Goal: Transaction & Acquisition: Purchase product/service

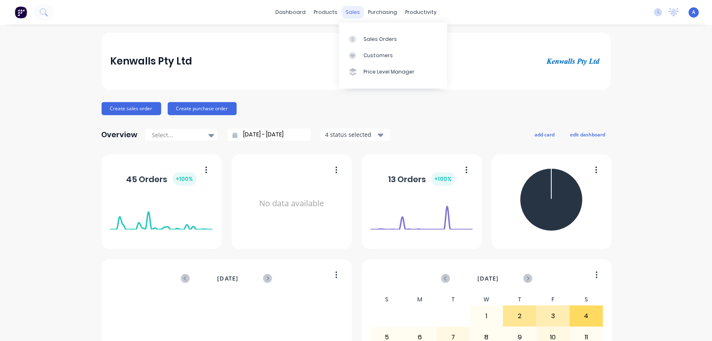
click at [347, 14] on div "sales" at bounding box center [353, 12] width 22 height 12
click at [367, 55] on div "Customers" at bounding box center [378, 55] width 29 height 7
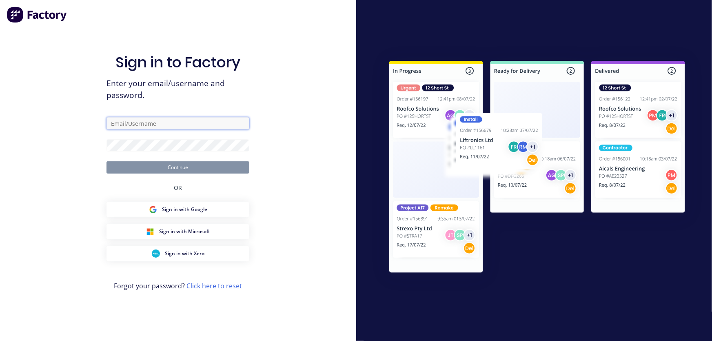
type input "[PERSON_NAME][EMAIL_ADDRESS][DOMAIN_NAME]"
click at [173, 172] on button "Continue" at bounding box center [178, 167] width 143 height 12
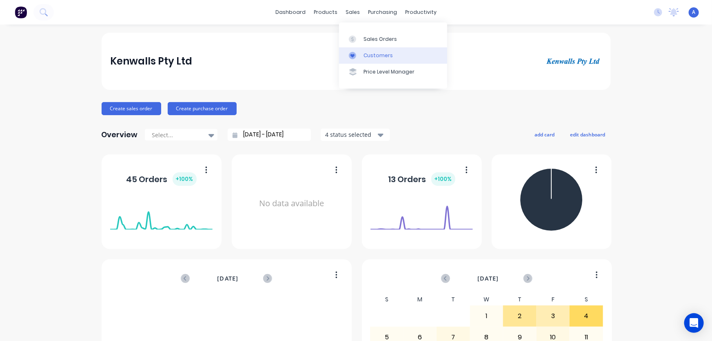
click at [365, 54] on div "Customers" at bounding box center [378, 55] width 29 height 7
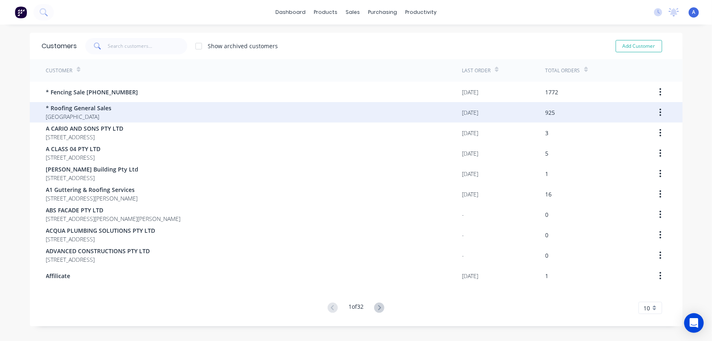
click at [86, 112] on span "[GEOGRAPHIC_DATA]" at bounding box center [79, 116] width 66 height 9
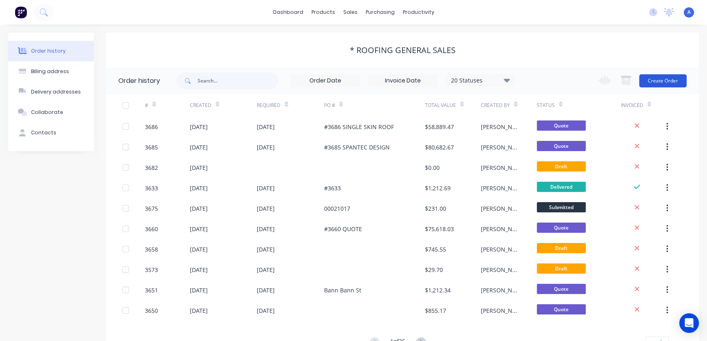
click at [656, 82] on button "Create Order" at bounding box center [662, 80] width 47 height 13
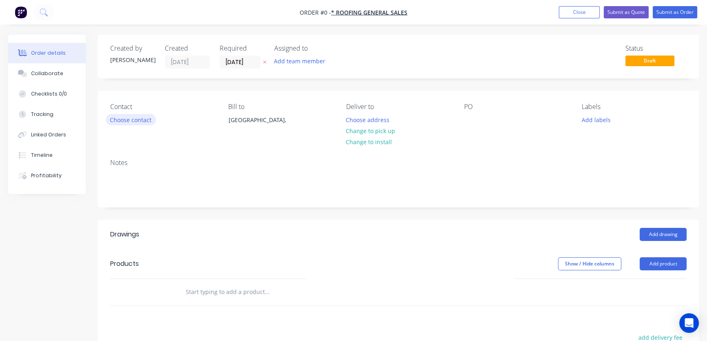
click at [130, 120] on button "Choose contact" at bounding box center [131, 119] width 50 height 11
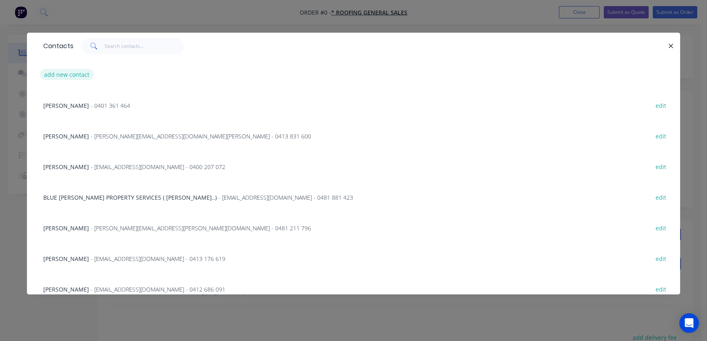
click at [67, 76] on button "add new contact" at bounding box center [67, 74] width 54 height 11
select select "AU"
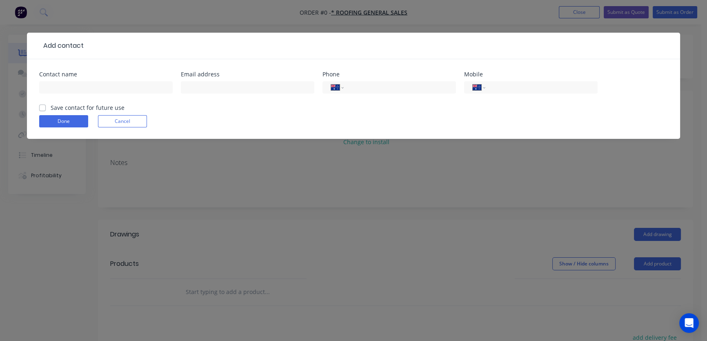
click at [64, 79] on div at bounding box center [105, 91] width 133 height 24
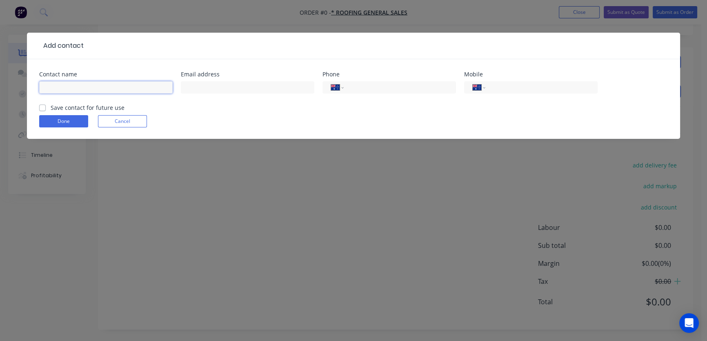
click at [58, 88] on input "text" at bounding box center [105, 87] width 133 height 12
click at [55, 91] on input "coastwide fit out" at bounding box center [105, 87] width 133 height 12
click at [93, 87] on input "coast wide fit out" at bounding box center [105, 87] width 133 height 12
type input "coast wide fit out [PERSON_NAME]"
drag, startPoint x: 39, startPoint y: 106, endPoint x: 41, endPoint y: 110, distance: 4.8
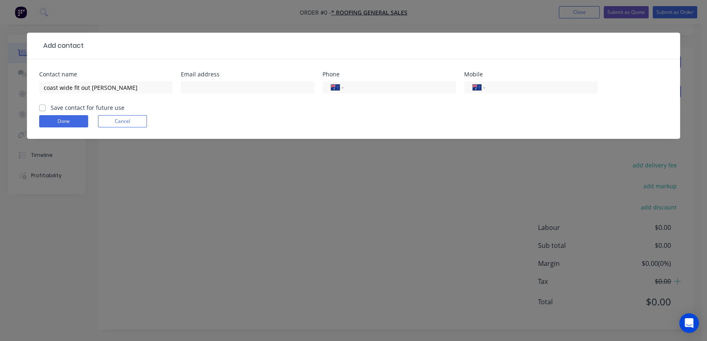
click at [51, 108] on label "Save contact for future use" at bounding box center [88, 107] width 74 height 9
click at [40, 108] on input "Save contact for future use" at bounding box center [42, 107] width 7 height 8
checkbox input "true"
click at [57, 120] on button "Done" at bounding box center [63, 121] width 49 height 12
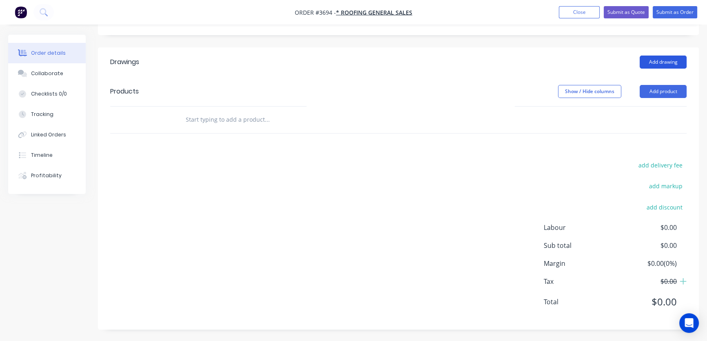
click at [670, 59] on button "Add drawing" at bounding box center [663, 62] width 47 height 13
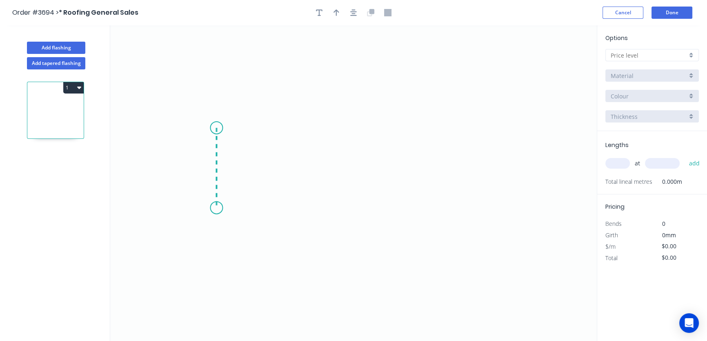
drag, startPoint x: 216, startPoint y: 128, endPoint x: 221, endPoint y: 208, distance: 80.1
click at [221, 208] on icon "0" at bounding box center [353, 183] width 487 height 316
click at [221, 208] on circle at bounding box center [216, 208] width 12 height 12
click at [241, 251] on div "Open Hook" at bounding box center [257, 252] width 82 height 17
click at [215, 205] on circle at bounding box center [216, 208] width 12 height 12
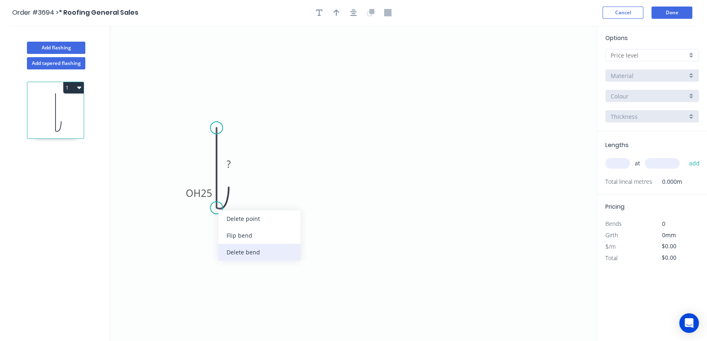
click at [242, 254] on div "Delete bend" at bounding box center [259, 252] width 82 height 17
click at [215, 207] on circle at bounding box center [216, 208] width 12 height 12
drag, startPoint x: 217, startPoint y: 207, endPoint x: 234, endPoint y: 193, distance: 21.5
click at [234, 193] on icon "0 ?" at bounding box center [353, 183] width 487 height 316
click at [215, 127] on circle at bounding box center [216, 128] width 12 height 12
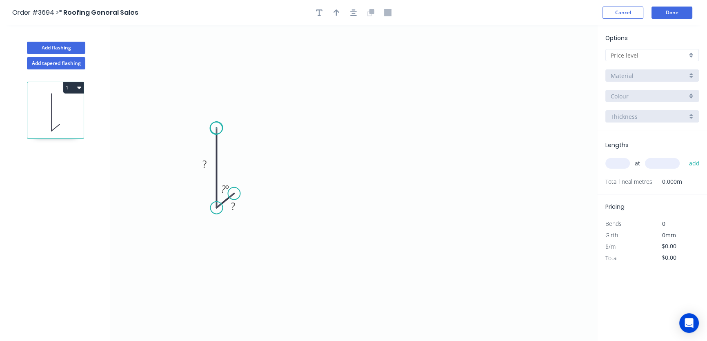
click at [216, 128] on circle at bounding box center [216, 128] width 12 height 12
drag, startPoint x: 216, startPoint y: 128, endPoint x: 345, endPoint y: 120, distance: 129.2
click at [345, 120] on icon "0 ? ? ? º" at bounding box center [353, 183] width 487 height 316
drag, startPoint x: 345, startPoint y: 128, endPoint x: 366, endPoint y: 154, distance: 33.2
click at [366, 154] on icon "0 ? ? ? ? º" at bounding box center [353, 183] width 487 height 316
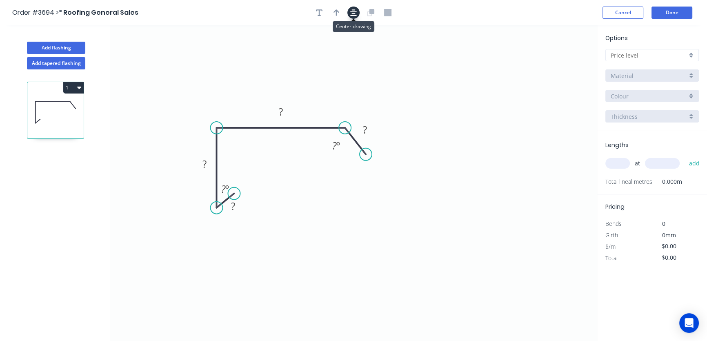
click at [351, 13] on icon "button" at bounding box center [353, 12] width 7 height 7
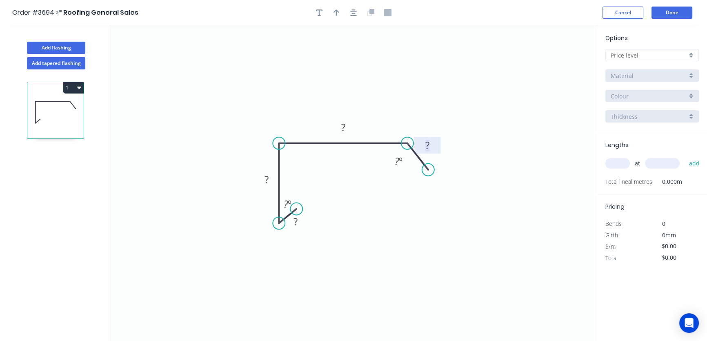
click at [426, 146] on tspan "?" at bounding box center [427, 144] width 4 height 13
click at [340, 127] on rect at bounding box center [343, 127] width 16 height 11
click at [267, 179] on tspan "?" at bounding box center [267, 179] width 4 height 13
click at [232, 99] on icon "0 ? ? 235 25 ? º ? º" at bounding box center [353, 183] width 487 height 316
click at [266, 179] on tspan "?" at bounding box center [267, 179] width 4 height 13
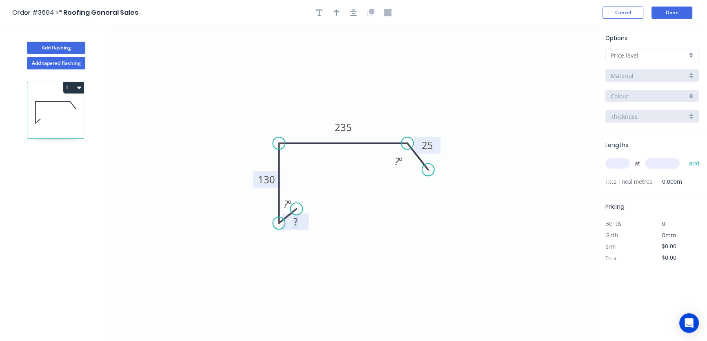
click at [294, 222] on tspan "?" at bounding box center [296, 221] width 4 height 13
click at [306, 259] on icon "0 10 130 235 25 ? º ? º" at bounding box center [353, 183] width 487 height 316
click at [286, 201] on tspan "?" at bounding box center [286, 203] width 4 height 13
click at [298, 231] on div "Hide angle" at bounding box center [325, 231] width 82 height 17
click at [352, 14] on icon "button" at bounding box center [353, 12] width 7 height 7
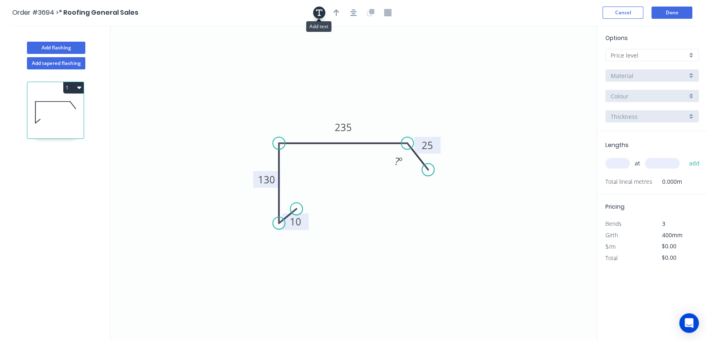
click at [318, 13] on icon "button" at bounding box center [319, 12] width 7 height 7
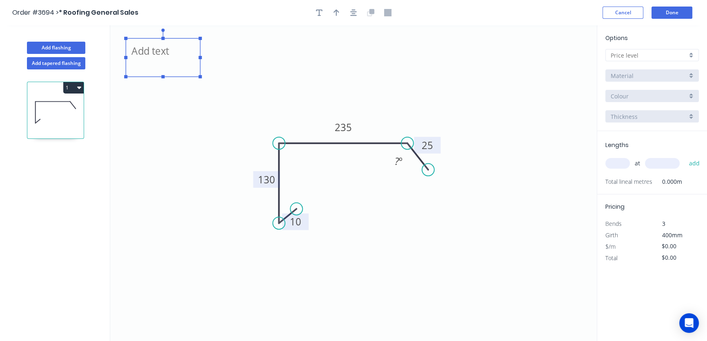
click at [145, 47] on textarea at bounding box center [163, 57] width 66 height 30
type textarea "HOOK"
drag, startPoint x: 199, startPoint y: 75, endPoint x: 196, endPoint y: 82, distance: 8.6
click at [194, 76] on g "HOOK" at bounding box center [155, 51] width 78 height 50
drag, startPoint x: 196, startPoint y: 85, endPoint x: 164, endPoint y: 67, distance: 36.6
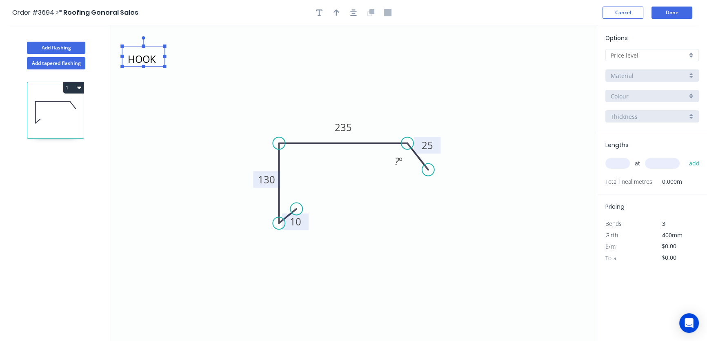
click at [164, 67] on rect at bounding box center [164, 66] width 3 height 3
click at [156, 61] on textarea "HOOK" at bounding box center [143, 57] width 34 height 12
click at [159, 83] on icon "HOOK 10 130 235 25 ? º" at bounding box center [353, 183] width 487 height 316
drag, startPoint x: 151, startPoint y: 57, endPoint x: 306, endPoint y: 256, distance: 252.7
click at [307, 257] on textarea "HOOK" at bounding box center [300, 256] width 34 height 12
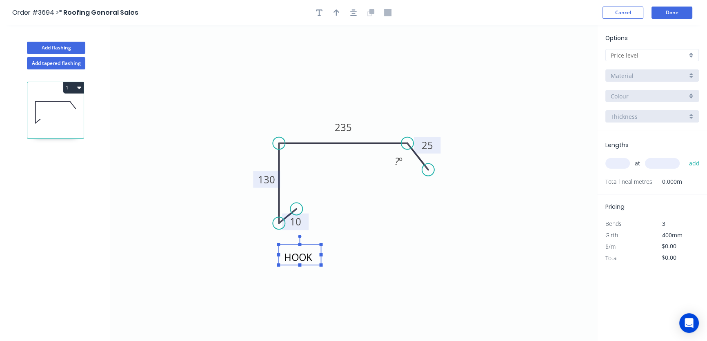
click at [332, 228] on icon "HOOK 10 130 235 25 ? º" at bounding box center [353, 183] width 487 height 316
drag, startPoint x: 308, startPoint y: 222, endPoint x: 319, endPoint y: 232, distance: 14.7
click at [319, 232] on rect at bounding box center [306, 231] width 27 height 17
click at [227, 178] on rect at bounding box center [239, 179] width 27 height 17
drag, startPoint x: 345, startPoint y: 119, endPoint x: 348, endPoint y: 112, distance: 7.1
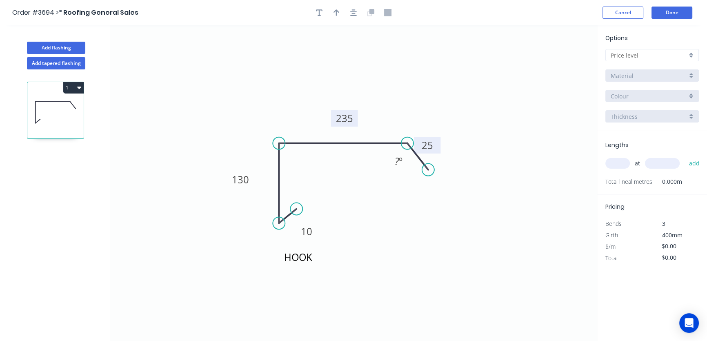
click at [347, 110] on rect at bounding box center [344, 118] width 27 height 17
click at [397, 162] on tspan "?" at bounding box center [396, 160] width 4 height 13
drag, startPoint x: 399, startPoint y: 226, endPoint x: 399, endPoint y: 214, distance: 12.7
click at [399, 225] on icon "HOOK 10 130 235 25 135 º" at bounding box center [353, 183] width 487 height 316
click at [395, 176] on icon "HOOK 10 130 235 25 135 º" at bounding box center [353, 183] width 487 height 316
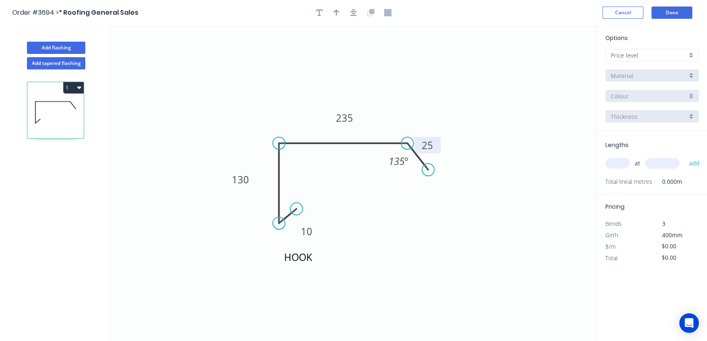
drag, startPoint x: 383, startPoint y: 163, endPoint x: 375, endPoint y: 167, distance: 9.3
click at [375, 167] on icon "HOOK 10 130 235 25 135 º" at bounding box center [353, 183] width 487 height 316
drag, startPoint x: 385, startPoint y: 160, endPoint x: 374, endPoint y: 169, distance: 14.2
click at [374, 168] on rect at bounding box center [387, 168] width 30 height 17
click at [335, 11] on icon "button" at bounding box center [337, 12] width 6 height 7
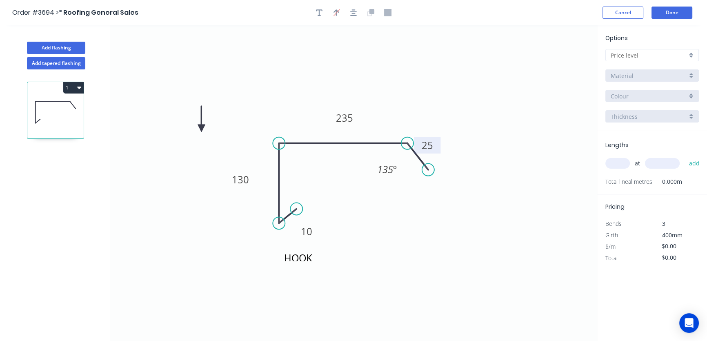
drag, startPoint x: 554, startPoint y: 63, endPoint x: 201, endPoint y: 128, distance: 358.2
click at [201, 128] on icon at bounding box center [201, 119] width 7 height 26
click at [693, 53] on div at bounding box center [651, 55] width 93 height 12
click at [665, 72] on div "A" at bounding box center [652, 71] width 93 height 14
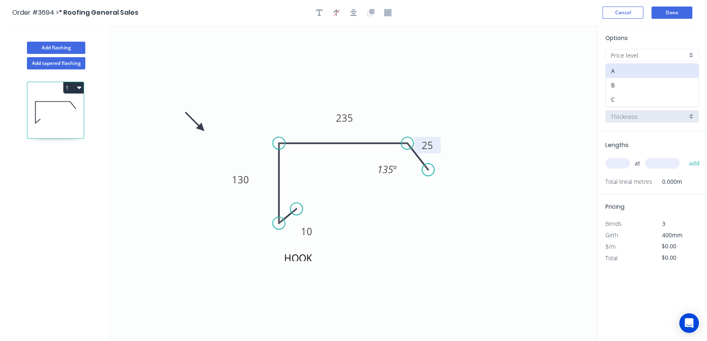
type input "A"
type input "$29.18"
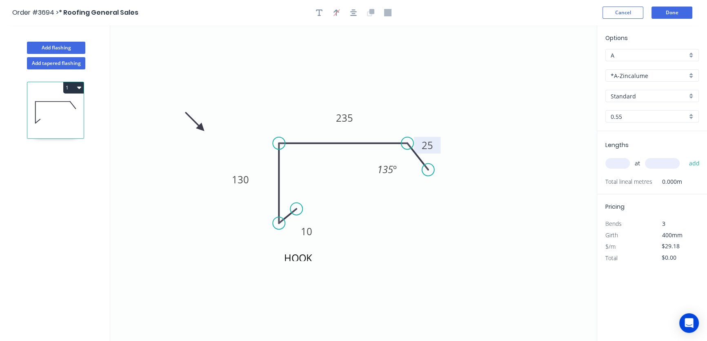
click at [692, 77] on div "*A-Zincalume" at bounding box center [651, 75] width 93 height 12
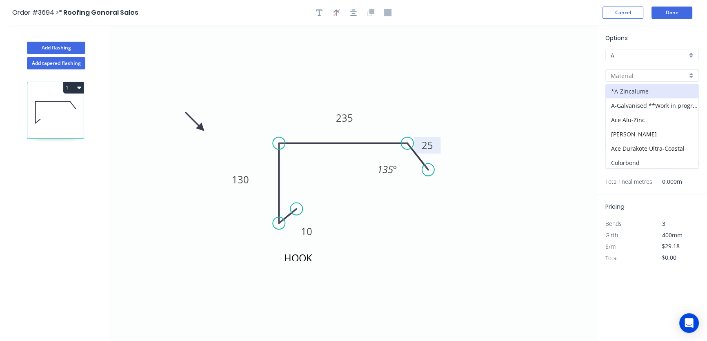
drag, startPoint x: 643, startPoint y: 162, endPoint x: 651, endPoint y: 155, distance: 10.1
click at [647, 161] on div "Colorbond" at bounding box center [652, 163] width 93 height 14
type input "Colorbond"
type input "Basalt"
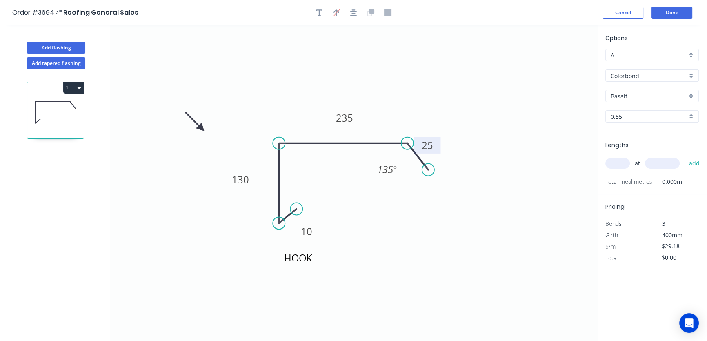
type input "$31.73"
click at [693, 96] on div "Basalt" at bounding box center [651, 96] width 93 height 12
click at [654, 155] on div "Woodland Grey" at bounding box center [652, 155] width 93 height 14
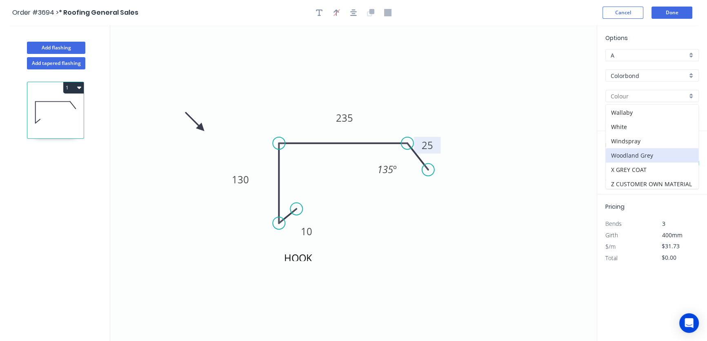
type input "Woodland Grey"
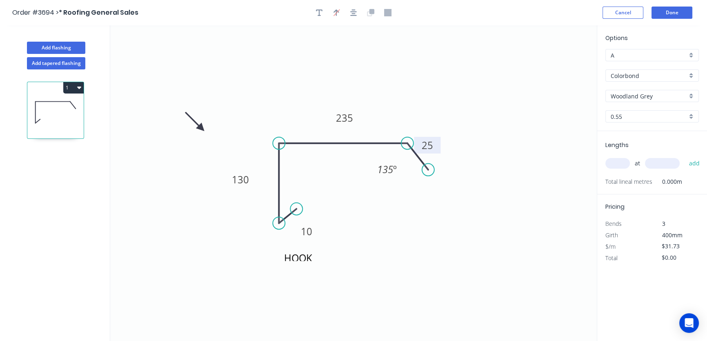
click at [619, 163] on input "text" at bounding box center [617, 163] width 24 height 11
type input "1"
click at [655, 163] on input "text" at bounding box center [662, 163] width 35 height 11
type input "2400"
click at [692, 164] on button "add" at bounding box center [694, 163] width 19 height 14
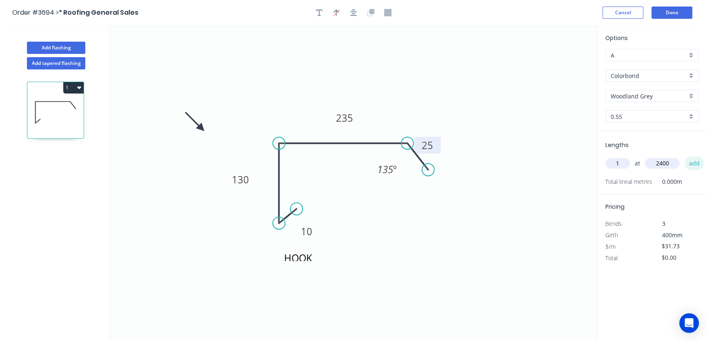
type input "$76.15"
click at [618, 163] on input "text" at bounding box center [617, 163] width 24 height 11
type input "1"
click at [653, 162] on input "text" at bounding box center [662, 163] width 35 height 11
type input "4200"
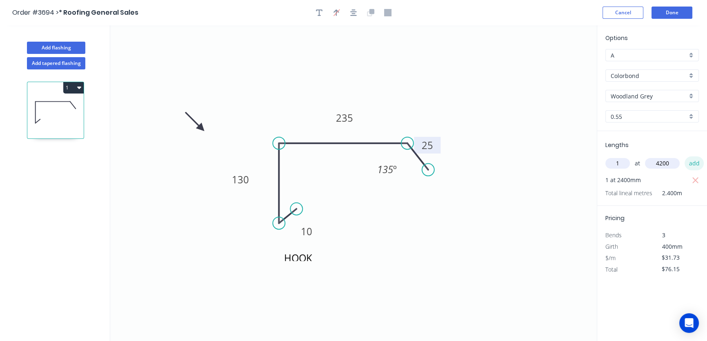
click at [694, 161] on button "add" at bounding box center [694, 163] width 19 height 14
type input "$209.42"
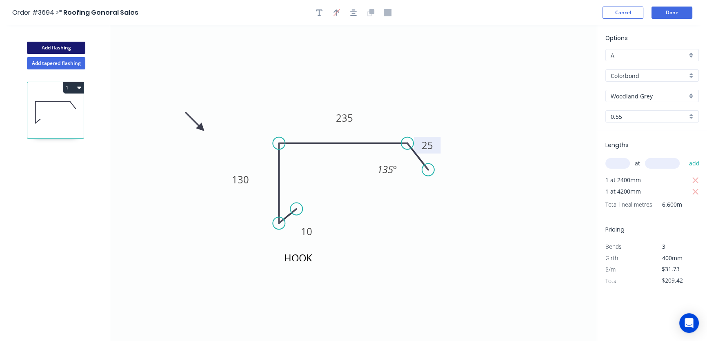
click at [59, 48] on button "Add flashing" at bounding box center [56, 48] width 58 height 12
type input "$0.00"
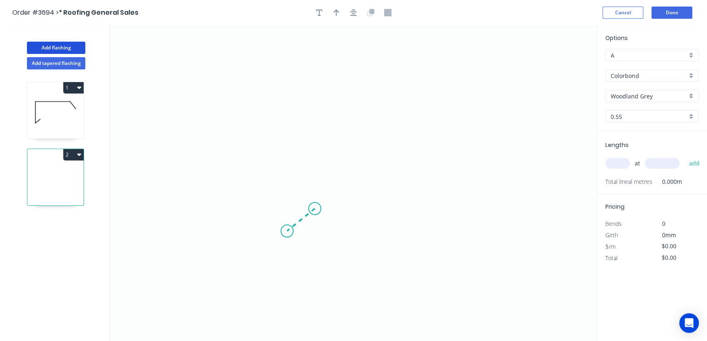
drag, startPoint x: 315, startPoint y: 209, endPoint x: 287, endPoint y: 231, distance: 35.7
click at [287, 231] on icon "0" at bounding box center [353, 183] width 487 height 316
drag, startPoint x: 287, startPoint y: 231, endPoint x: 287, endPoint y: 95, distance: 135.9
click at [287, 95] on icon "0 ?" at bounding box center [353, 183] width 487 height 316
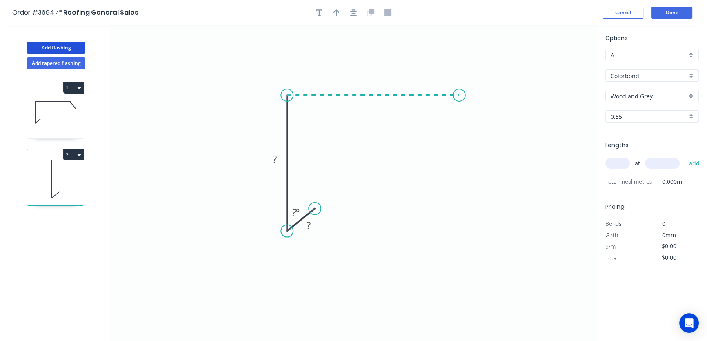
drag, startPoint x: 287, startPoint y: 95, endPoint x: 459, endPoint y: 100, distance: 172.7
click at [459, 100] on icon "0 ? ? ? º" at bounding box center [353, 183] width 487 height 316
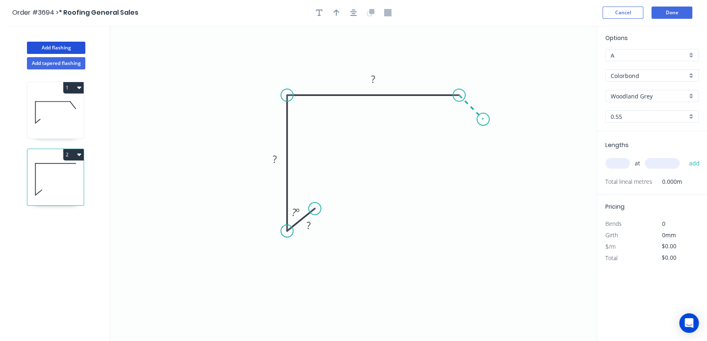
drag, startPoint x: 459, startPoint y: 96, endPoint x: 483, endPoint y: 118, distance: 33.2
click at [483, 118] on icon "0 ? ? ? ? º" at bounding box center [353, 183] width 487 height 316
click at [485, 118] on circle at bounding box center [483, 119] width 12 height 12
click at [352, 13] on icon "button" at bounding box center [353, 12] width 7 height 7
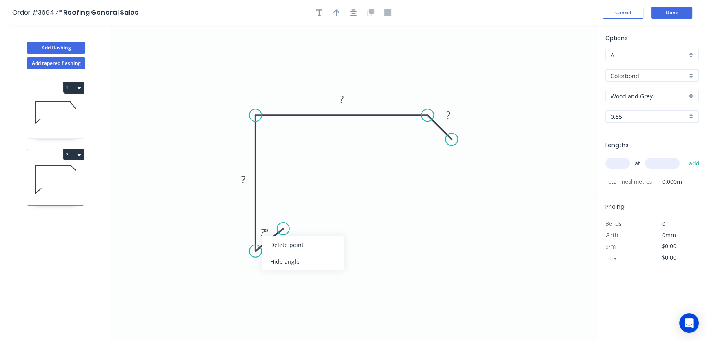
drag, startPoint x: 276, startPoint y: 261, endPoint x: 266, endPoint y: 238, distance: 24.3
click at [276, 259] on div "Hide angle" at bounding box center [303, 261] width 82 height 17
click at [447, 114] on tspan "?" at bounding box center [448, 114] width 4 height 13
click at [484, 98] on icon "0 ? ? ? ?" at bounding box center [353, 183] width 487 height 316
click at [447, 115] on tspan "?" at bounding box center [448, 114] width 4 height 13
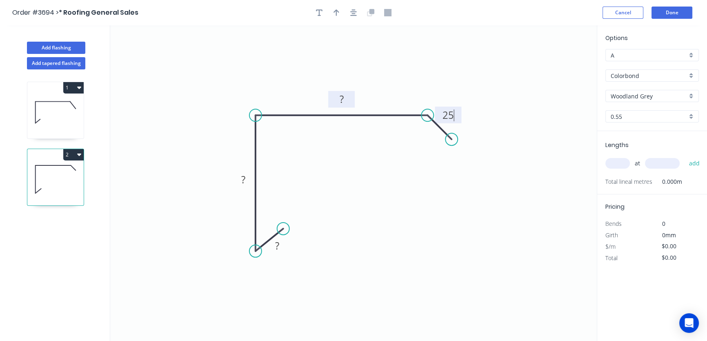
click at [343, 99] on tspan "?" at bounding box center [342, 98] width 4 height 13
click at [241, 178] on tspan "?" at bounding box center [243, 179] width 4 height 13
click at [276, 245] on tspan "?" at bounding box center [277, 245] width 4 height 13
click at [365, 277] on icon "0 10 130 200 25" at bounding box center [353, 183] width 487 height 316
type input "$31.73"
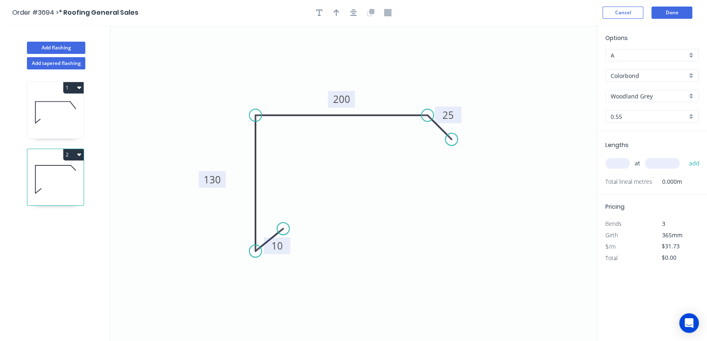
drag, startPoint x: 231, startPoint y: 180, endPoint x: 200, endPoint y: 180, distance: 31.0
click at [200, 180] on rect at bounding box center [212, 179] width 27 height 17
drag, startPoint x: 279, startPoint y: 253, endPoint x: 296, endPoint y: 267, distance: 21.7
click at [296, 267] on rect at bounding box center [293, 259] width 27 height 17
drag, startPoint x: 459, startPoint y: 113, endPoint x: 478, endPoint y: 111, distance: 18.5
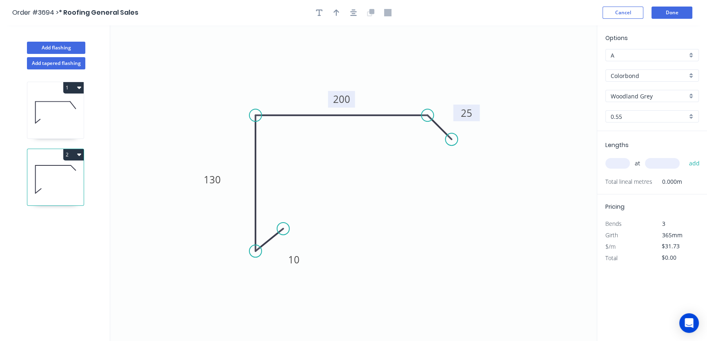
click at [478, 111] on rect at bounding box center [466, 113] width 27 height 17
click at [420, 122] on icon "0 10 130 200 25" at bounding box center [353, 183] width 487 height 316
click at [318, 14] on icon "button" at bounding box center [319, 12] width 7 height 7
click at [163, 53] on textarea at bounding box center [163, 57] width 66 height 30
drag, startPoint x: 200, startPoint y: 75, endPoint x: 161, endPoint y: 61, distance: 41.7
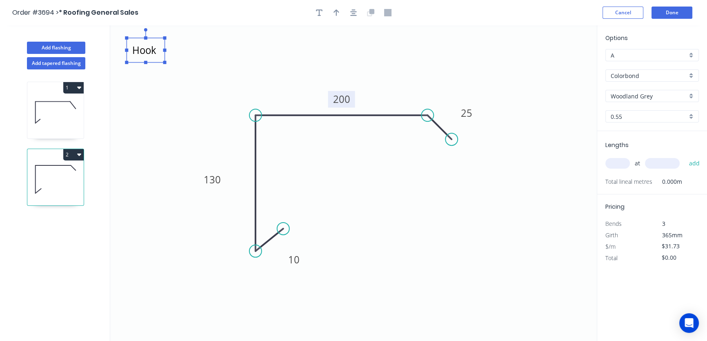
click at [162, 61] on g "Hook" at bounding box center [163, 52] width 76 height 48
drag, startPoint x: 161, startPoint y: 86, endPoint x: 155, endPoint y: 68, distance: 18.6
click at [160, 79] on icon "Hook 10 130 200 25" at bounding box center [353, 183] width 487 height 316
type textarea "Hook"
drag, startPoint x: 143, startPoint y: 53, endPoint x: 267, endPoint y: 282, distance: 260.1
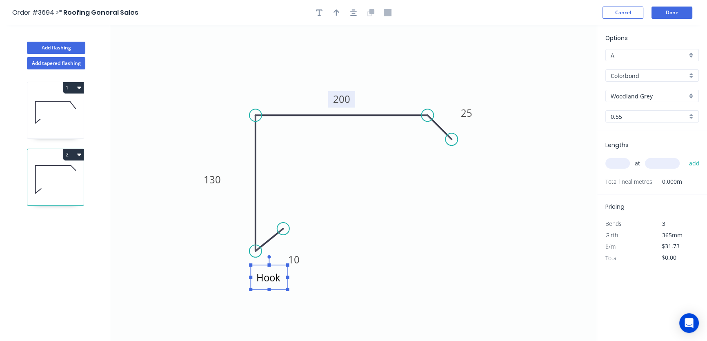
click at [267, 282] on textarea "Hook" at bounding box center [269, 277] width 29 height 16
drag, startPoint x: 350, startPoint y: 247, endPoint x: 351, endPoint y: 243, distance: 4.2
click at [351, 245] on icon "Hook 10 130 200 25" at bounding box center [353, 183] width 487 height 316
click at [336, 14] on icon "button" at bounding box center [337, 12] width 6 height 7
drag, startPoint x: 558, startPoint y: 64, endPoint x: 198, endPoint y: 113, distance: 363.0
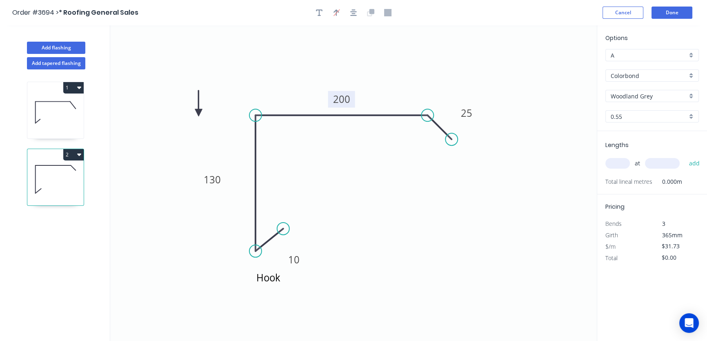
click at [198, 113] on icon at bounding box center [198, 103] width 7 height 26
click at [616, 163] on input "text" at bounding box center [617, 163] width 24 height 11
type input "1"
click at [660, 165] on input "text" at bounding box center [662, 163] width 35 height 11
type input "450"
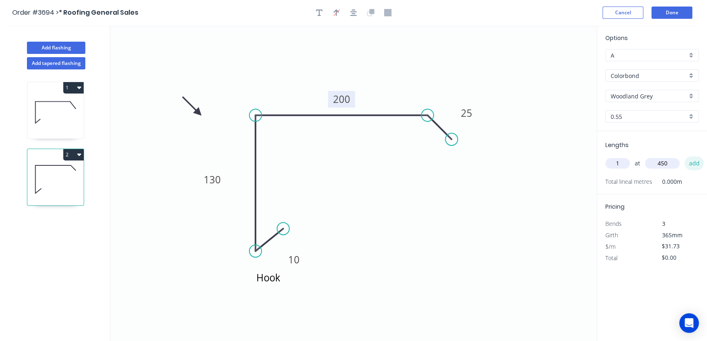
click at [696, 162] on button "add" at bounding box center [694, 163] width 19 height 14
type input "$31.73"
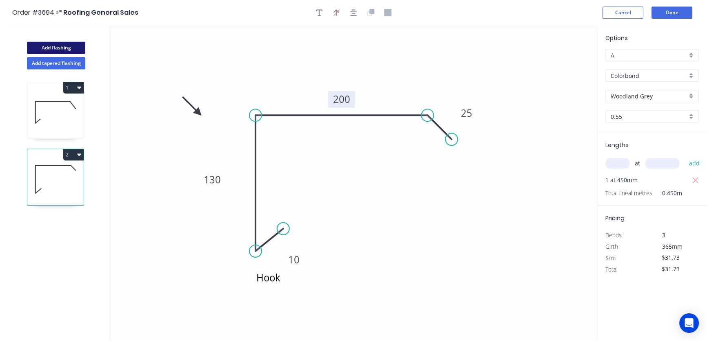
click at [47, 49] on button "Add flashing" at bounding box center [56, 48] width 58 height 12
type input "$0.00"
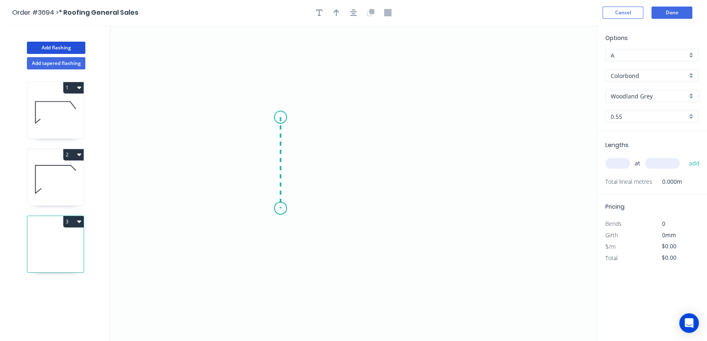
drag, startPoint x: 280, startPoint y: 117, endPoint x: 280, endPoint y: 208, distance: 90.6
click at [280, 208] on icon "0" at bounding box center [353, 183] width 487 height 316
drag, startPoint x: 280, startPoint y: 208, endPoint x: 436, endPoint y: 238, distance: 159.3
click at [436, 238] on icon "0 ?" at bounding box center [353, 183] width 487 height 316
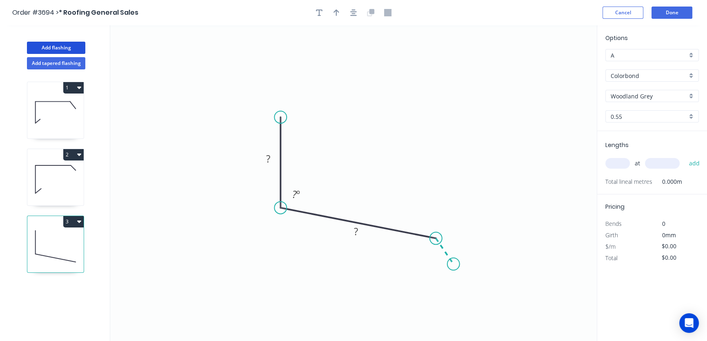
drag, startPoint x: 436, startPoint y: 235, endPoint x: 454, endPoint y: 263, distance: 33.9
click at [454, 263] on icon "0 ? ? ? º" at bounding box center [353, 183] width 487 height 316
click at [267, 159] on tspan "?" at bounding box center [268, 158] width 4 height 13
click at [294, 193] on tspan "?" at bounding box center [294, 193] width 4 height 13
click at [356, 232] on tspan "?" at bounding box center [356, 230] width 4 height 13
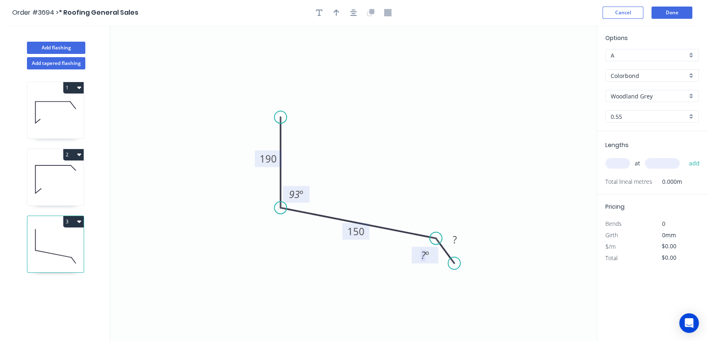
click at [423, 256] on tspan "?" at bounding box center [423, 254] width 4 height 13
drag, startPoint x: 491, startPoint y: 209, endPoint x: 465, endPoint y: 227, distance: 30.9
click at [490, 211] on icon "0 190 150 ? 93 º 135 º" at bounding box center [353, 183] width 487 height 316
click at [453, 240] on tspan "?" at bounding box center [455, 239] width 4 height 13
click at [487, 169] on icon "0 190 150 25 93 º 135 º" at bounding box center [353, 183] width 487 height 316
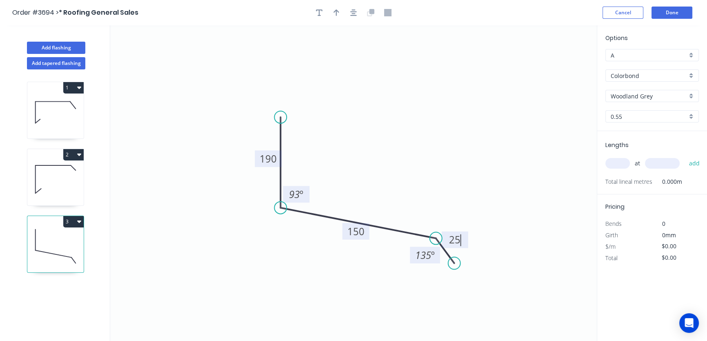
type input "$30.36"
click at [355, 13] on icon "button" at bounding box center [353, 12] width 7 height 7
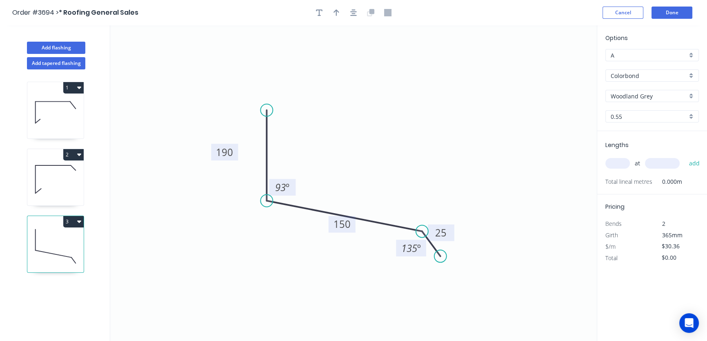
drag, startPoint x: 242, startPoint y: 151, endPoint x: 212, endPoint y: 151, distance: 29.8
click at [212, 151] on rect at bounding box center [224, 152] width 27 height 17
drag, startPoint x: 336, startPoint y: 231, endPoint x: 344, endPoint y: 250, distance: 19.9
click at [331, 253] on rect at bounding box center [336, 246] width 27 height 17
click at [456, 233] on icon "0 190 150 25 93 º 135 º" at bounding box center [353, 183] width 487 height 316
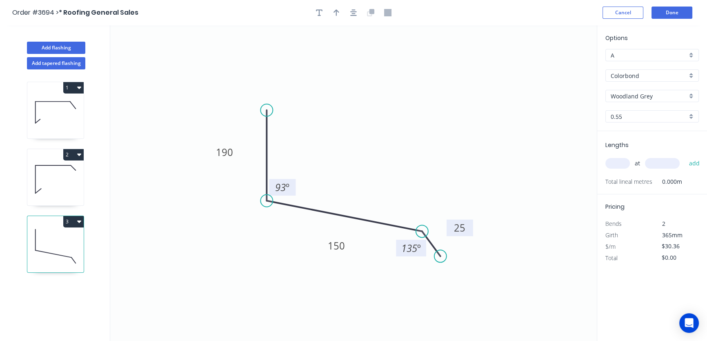
drag, startPoint x: 453, startPoint y: 232, endPoint x: 458, endPoint y: 225, distance: 8.7
click at [473, 227] on rect at bounding box center [460, 228] width 27 height 17
click at [296, 187] on icon "0 190 150 25 93 º 135 º" at bounding box center [353, 183] width 487 height 316
drag, startPoint x: 293, startPoint y: 186, endPoint x: 302, endPoint y: 189, distance: 9.6
click at [302, 189] on rect at bounding box center [291, 190] width 27 height 17
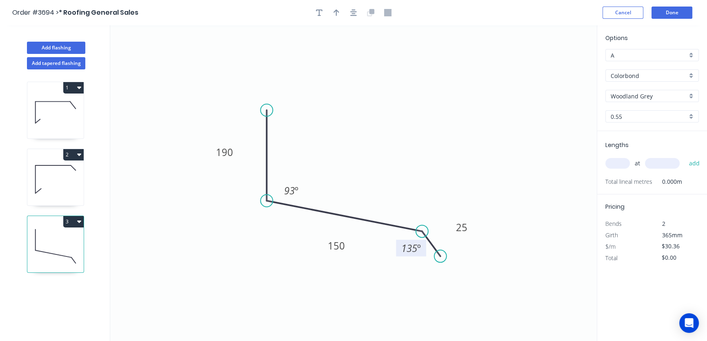
click at [407, 124] on icon "0 190 150 25 93 º 135 º" at bounding box center [353, 183] width 487 height 316
drag, startPoint x: 334, startPoint y: 13, endPoint x: 348, endPoint y: 33, distance: 24.6
click at [334, 13] on icon "button" at bounding box center [337, 12] width 6 height 7
drag, startPoint x: 554, startPoint y: 65, endPoint x: 369, endPoint y: 132, distance: 196.1
click at [372, 131] on icon at bounding box center [374, 121] width 7 height 26
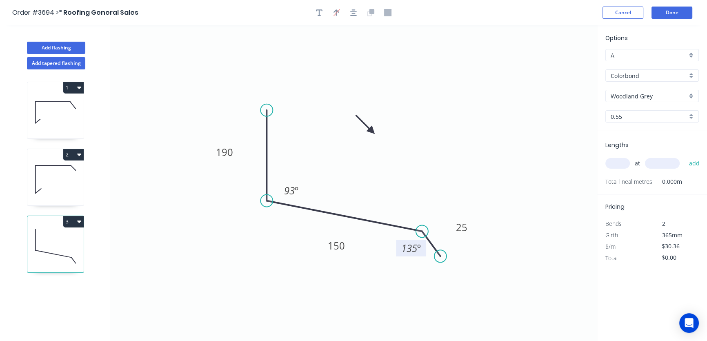
click at [371, 131] on icon at bounding box center [366, 125] width 24 height 24
click at [371, 131] on icon at bounding box center [371, 122] width 7 height 26
click at [623, 165] on input "text" at bounding box center [617, 163] width 24 height 11
type input "2"
click at [660, 162] on input "text" at bounding box center [662, 163] width 35 height 11
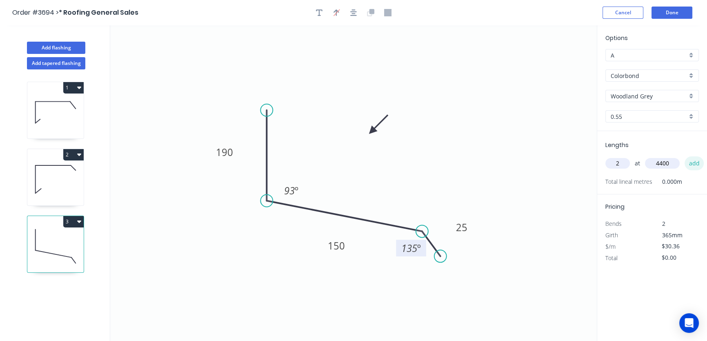
type input "4400"
click at [696, 161] on button "add" at bounding box center [694, 163] width 19 height 14
type input "$267.17"
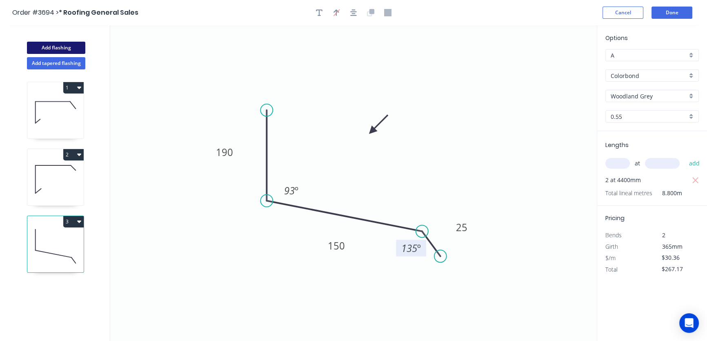
click at [58, 46] on button "Add flashing" at bounding box center [56, 48] width 58 height 12
type input "$0.00"
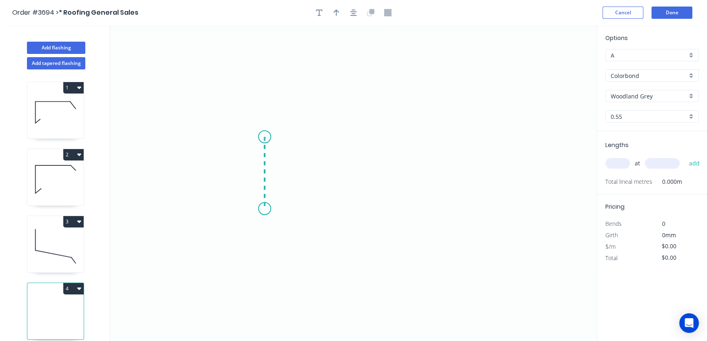
drag, startPoint x: 265, startPoint y: 137, endPoint x: 267, endPoint y: 209, distance: 71.9
click at [267, 209] on icon "0" at bounding box center [353, 183] width 487 height 316
drag, startPoint x: 265, startPoint y: 209, endPoint x: 407, endPoint y: 231, distance: 143.5
click at [407, 231] on icon "0 ?" at bounding box center [353, 183] width 487 height 316
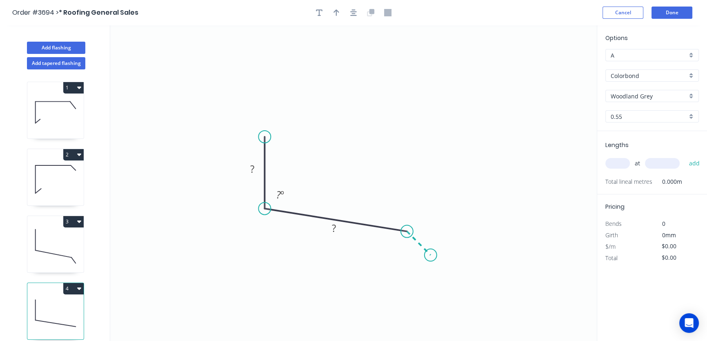
drag, startPoint x: 407, startPoint y: 231, endPoint x: 431, endPoint y: 258, distance: 35.9
click at [431, 258] on icon "0 ? ? ? º" at bounding box center [353, 183] width 487 height 316
click at [354, 15] on icon "button" at bounding box center [353, 12] width 7 height 7
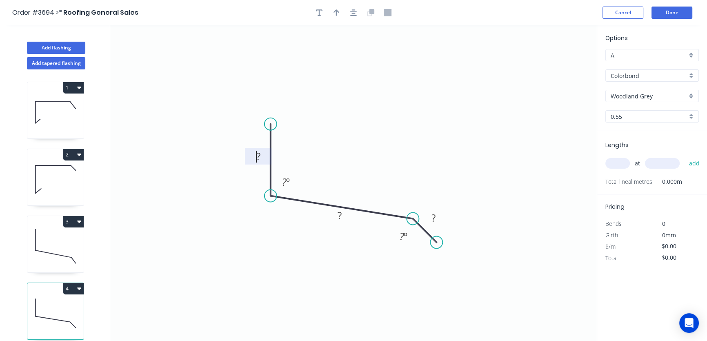
click at [256, 156] on tspan "?" at bounding box center [258, 155] width 4 height 13
click at [257, 155] on tspan "?" at bounding box center [258, 155] width 4 height 13
drag, startPoint x: 226, startPoint y: 133, endPoint x: 234, endPoint y: 148, distance: 17.0
click at [226, 135] on icon "0 ? ? ? ? º ? º" at bounding box center [353, 183] width 487 height 316
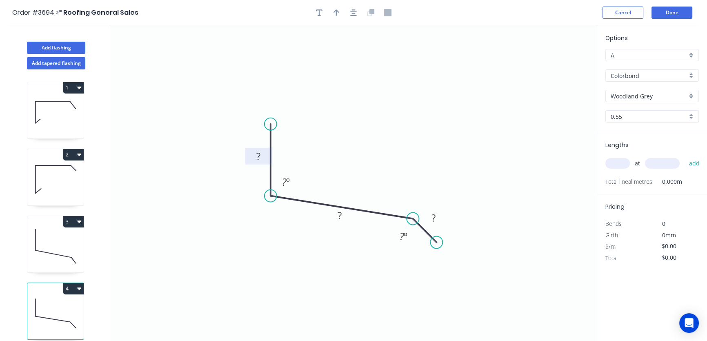
click at [258, 155] on tspan "?" at bounding box center [258, 155] width 4 height 13
click at [284, 182] on tspan "?" at bounding box center [284, 181] width 4 height 13
click at [343, 213] on rect at bounding box center [339, 215] width 16 height 11
click at [401, 233] on tspan "?" at bounding box center [402, 235] width 4 height 13
click at [433, 216] on tspan "?" at bounding box center [433, 217] width 4 height 13
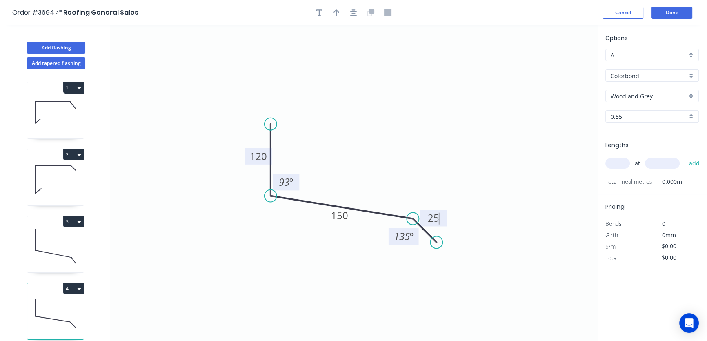
drag, startPoint x: 465, startPoint y: 76, endPoint x: 465, endPoint y: 84, distance: 8.2
click at [465, 84] on icon "0 120 150 25 93 º 135 º" at bounding box center [353, 183] width 487 height 316
type input "$24.68"
click at [355, 13] on icon "button" at bounding box center [353, 12] width 7 height 7
drag, startPoint x: 247, startPoint y: 158, endPoint x: 222, endPoint y: 161, distance: 25.1
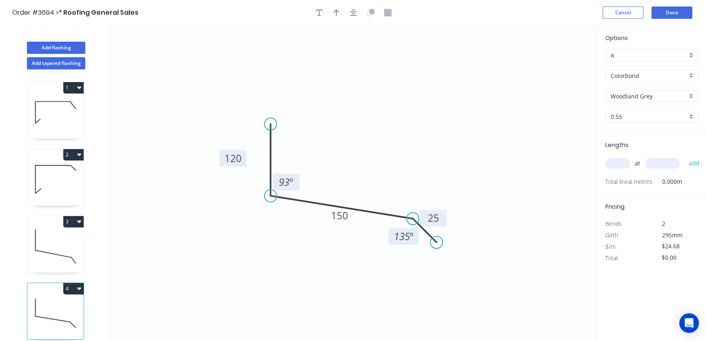
click at [220, 160] on rect at bounding box center [233, 158] width 27 height 17
drag, startPoint x: 331, startPoint y: 222, endPoint x: 327, endPoint y: 241, distance: 19.1
click at [322, 242] on rect at bounding box center [331, 235] width 27 height 17
drag, startPoint x: 443, startPoint y: 216, endPoint x: 451, endPoint y: 214, distance: 8.8
click at [451, 214] on rect at bounding box center [442, 216] width 27 height 17
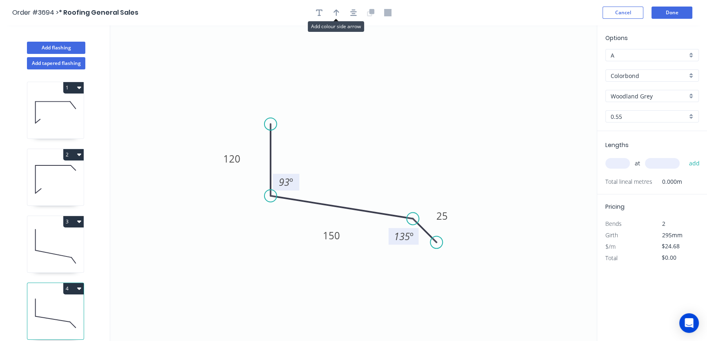
drag, startPoint x: 336, startPoint y: 12, endPoint x: 342, endPoint y: 22, distance: 11.9
click at [336, 13] on icon "button" at bounding box center [337, 12] width 6 height 7
drag, startPoint x: 558, startPoint y: 65, endPoint x: 485, endPoint y: 86, distance: 76.0
click at [552, 70] on icon at bounding box center [555, 57] width 7 height 26
drag, startPoint x: 485, startPoint y: 86, endPoint x: 478, endPoint y: 92, distance: 9.3
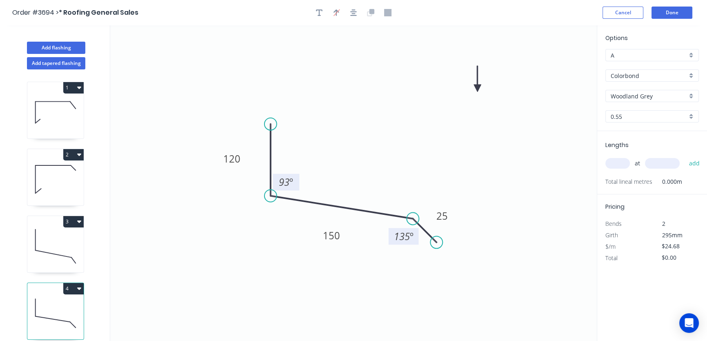
click at [482, 87] on icon "0 120 150 25 93 º 135 º" at bounding box center [353, 183] width 487 height 316
drag, startPoint x: 477, startPoint y: 87, endPoint x: 358, endPoint y: 142, distance: 131.7
click at [472, 91] on icon at bounding box center [475, 77] width 7 height 26
click at [361, 138] on icon at bounding box center [359, 129] width 7 height 26
click at [623, 162] on input "text" at bounding box center [617, 163] width 24 height 11
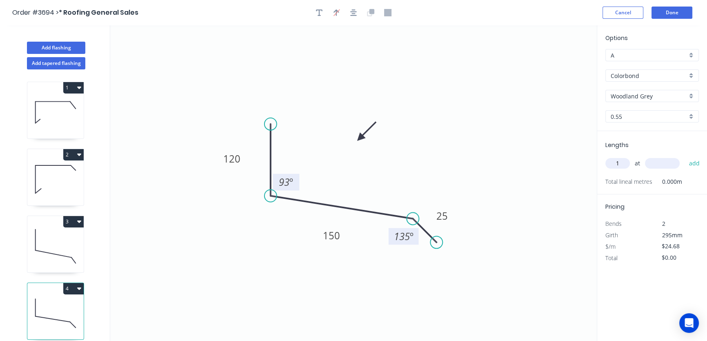
type input "1"
click at [651, 162] on input "text" at bounding box center [662, 163] width 35 height 11
type input "1700"
click at [694, 164] on button "add" at bounding box center [694, 163] width 19 height 14
type input "$41.96"
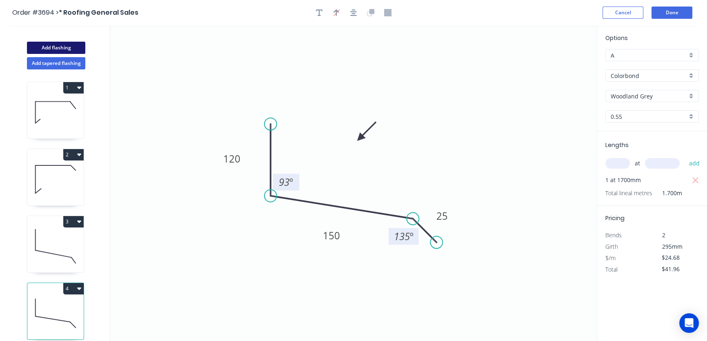
click at [62, 47] on button "Add flashing" at bounding box center [56, 48] width 58 height 12
type input "$0.00"
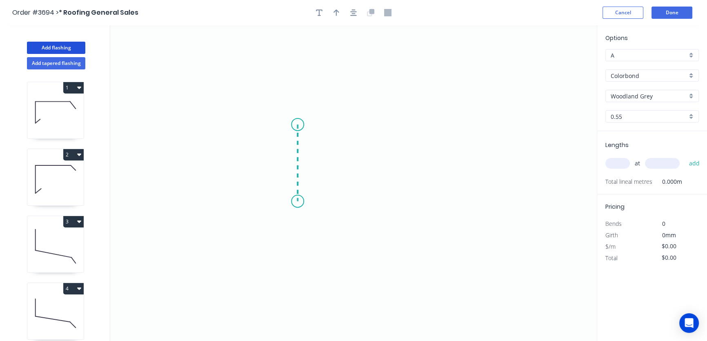
drag, startPoint x: 298, startPoint y: 125, endPoint x: 300, endPoint y: 201, distance: 76.8
click at [300, 201] on icon "0" at bounding box center [353, 183] width 487 height 316
drag, startPoint x: 300, startPoint y: 201, endPoint x: 434, endPoint y: 222, distance: 135.5
click at [434, 222] on icon "0 ?" at bounding box center [353, 183] width 487 height 316
drag, startPoint x: 435, startPoint y: 222, endPoint x: 461, endPoint y: 244, distance: 33.9
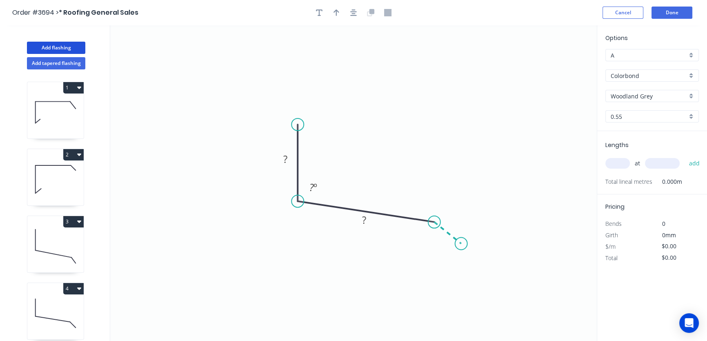
click at [461, 244] on icon "0 ? ? ? º" at bounding box center [353, 183] width 487 height 316
click at [283, 158] on tspan "?" at bounding box center [285, 158] width 4 height 13
click at [314, 186] on tspan "º" at bounding box center [316, 186] width 4 height 13
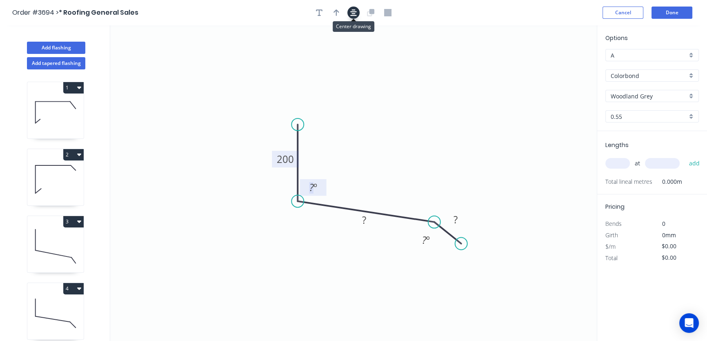
click at [349, 13] on button "button" at bounding box center [353, 13] width 12 height 12
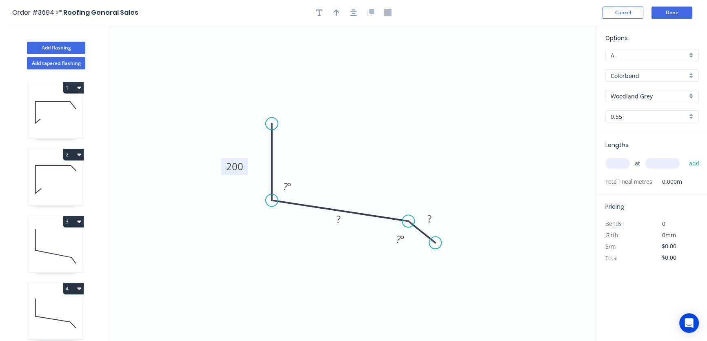
drag, startPoint x: 249, startPoint y: 157, endPoint x: 226, endPoint y: 167, distance: 25.0
click at [223, 165] on rect at bounding box center [234, 166] width 27 height 17
click at [286, 186] on tspan "?" at bounding box center [285, 186] width 4 height 13
click at [291, 212] on div "Delete point" at bounding box center [313, 212] width 82 height 17
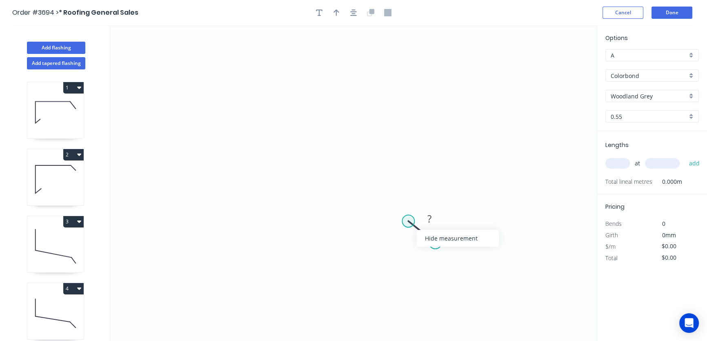
click at [408, 223] on circle at bounding box center [408, 221] width 12 height 12
click at [417, 230] on div "Delete point" at bounding box center [448, 232] width 82 height 17
drag, startPoint x: 274, startPoint y: 118, endPoint x: 279, endPoint y: 193, distance: 74.5
click at [279, 193] on icon "0" at bounding box center [353, 183] width 487 height 316
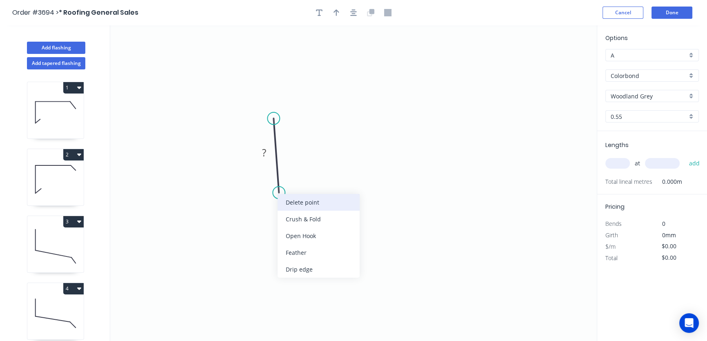
click at [294, 200] on div "Delete point" at bounding box center [319, 202] width 82 height 17
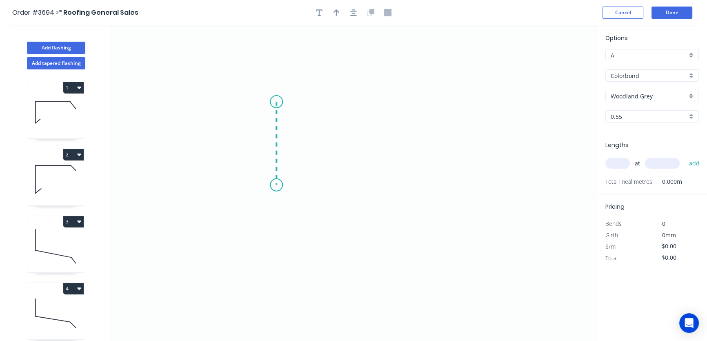
drag, startPoint x: 276, startPoint y: 102, endPoint x: 278, endPoint y: 185, distance: 83.7
click at [278, 185] on icon "0" at bounding box center [353, 183] width 487 height 316
drag, startPoint x: 279, startPoint y: 185, endPoint x: 423, endPoint y: 183, distance: 143.7
click at [423, 183] on icon "0 ?" at bounding box center [353, 183] width 487 height 316
drag, startPoint x: 423, startPoint y: 183, endPoint x: 450, endPoint y: 210, distance: 38.1
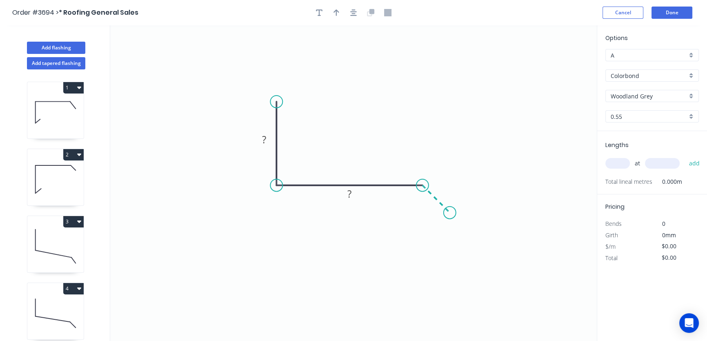
click at [450, 210] on icon "0 ? ?" at bounding box center [353, 183] width 487 height 316
click at [356, 12] on icon "button" at bounding box center [353, 12] width 7 height 7
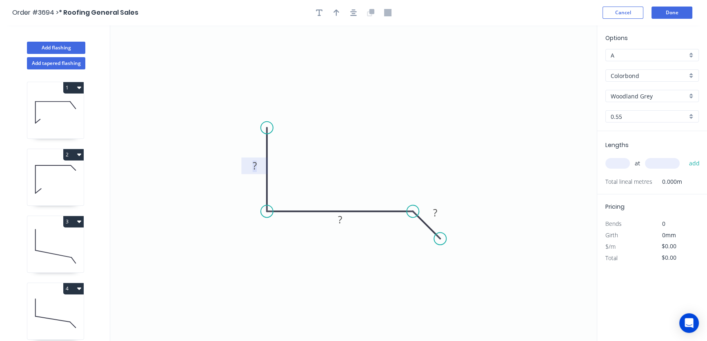
click at [254, 166] on tspan "?" at bounding box center [255, 165] width 4 height 13
click at [242, 198] on icon "0 200 ? ?" at bounding box center [353, 183] width 487 height 316
drag, startPoint x: 242, startPoint y: 168, endPoint x: 215, endPoint y: 173, distance: 27.1
click at [216, 173] on rect at bounding box center [229, 172] width 27 height 17
click at [339, 219] on tspan "?" at bounding box center [340, 219] width 4 height 13
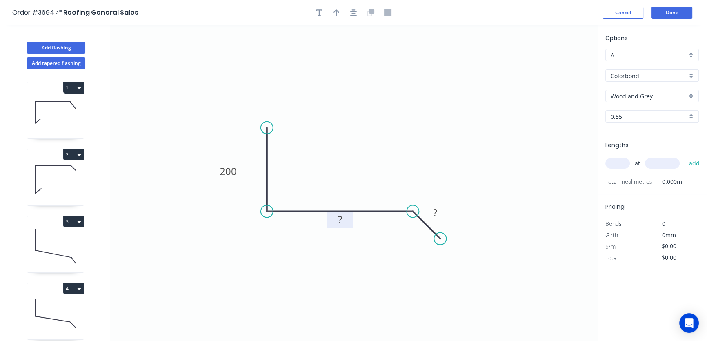
drag, startPoint x: 306, startPoint y: 290, endPoint x: 313, endPoint y: 274, distance: 16.8
click at [309, 286] on icon "0 200 ? ?" at bounding box center [353, 183] width 487 height 316
click at [339, 219] on tspan "?" at bounding box center [340, 219] width 4 height 13
drag, startPoint x: 340, startPoint y: 264, endPoint x: 340, endPoint y: 247, distance: 16.7
click at [341, 262] on icon "0 200 110 ?" at bounding box center [353, 183] width 487 height 316
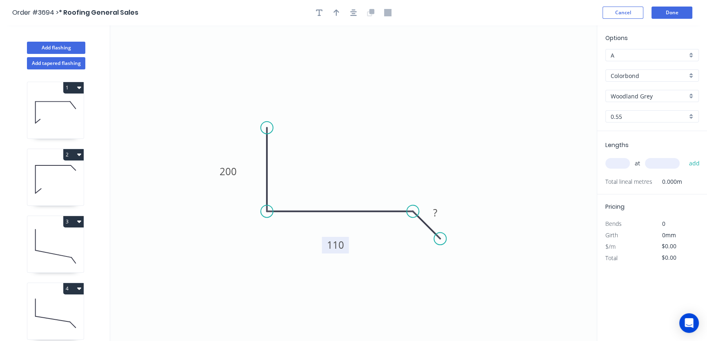
drag, startPoint x: 341, startPoint y: 227, endPoint x: 337, endPoint y: 252, distance: 25.7
click at [337, 252] on rect at bounding box center [335, 245] width 27 height 17
click at [435, 211] on tspan "?" at bounding box center [435, 212] width 4 height 13
drag, startPoint x: 471, startPoint y: 145, endPoint x: 464, endPoint y: 170, distance: 26.5
click at [472, 145] on icon "0 200 110 25" at bounding box center [353, 183] width 487 height 316
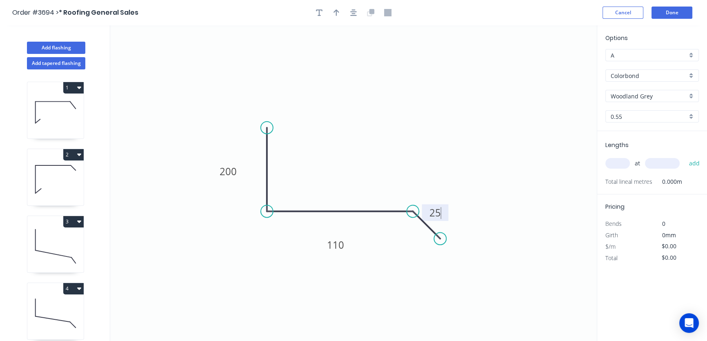
type input "$27.55"
drag, startPoint x: 445, startPoint y: 214, endPoint x: 471, endPoint y: 220, distance: 26.8
click at [471, 221] on rect at bounding box center [460, 219] width 27 height 17
click at [336, 13] on icon "button" at bounding box center [337, 12] width 6 height 7
drag, startPoint x: 554, startPoint y: 64, endPoint x: 338, endPoint y: 162, distance: 237.2
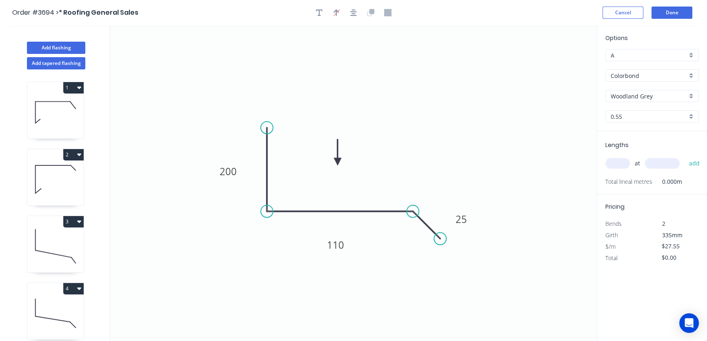
click at [338, 162] on icon at bounding box center [337, 152] width 7 height 26
click at [340, 160] on icon "0 200 110 25" at bounding box center [353, 183] width 487 height 316
click at [335, 160] on icon at bounding box center [331, 155] width 24 height 24
click at [335, 160] on icon "0 200 110 25" at bounding box center [353, 183] width 487 height 316
click at [338, 158] on icon at bounding box center [337, 152] width 7 height 26
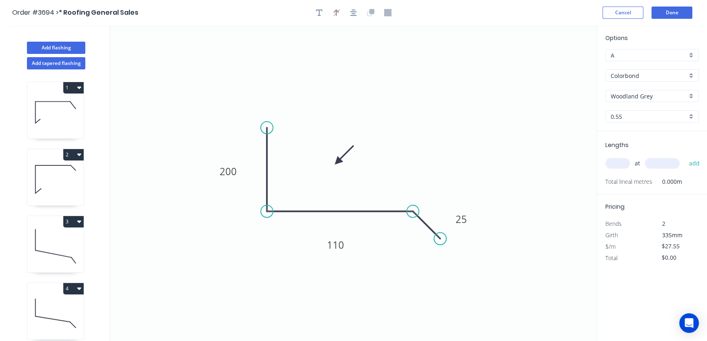
click at [621, 163] on input "text" at bounding box center [617, 163] width 24 height 11
type input "1"
click at [653, 162] on input "text" at bounding box center [662, 163] width 35 height 11
type input "2000"
click at [694, 162] on button "add" at bounding box center [694, 163] width 19 height 14
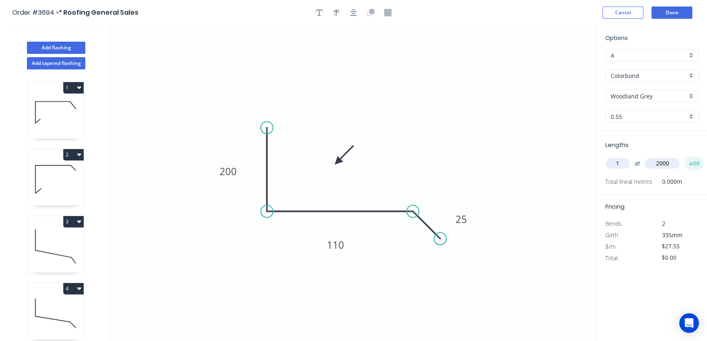
type input "$55.10"
click at [670, 12] on button "Done" at bounding box center [672, 13] width 41 height 12
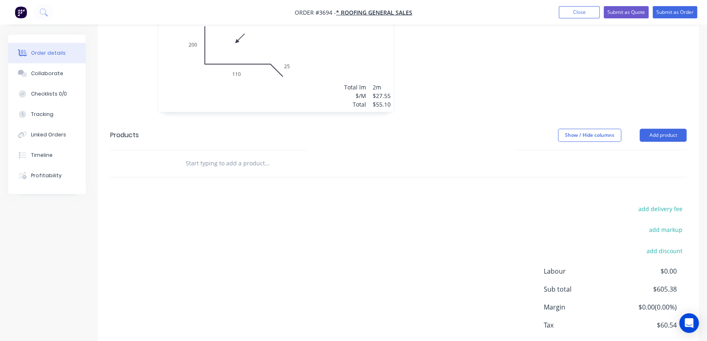
scroll to position [608, 0]
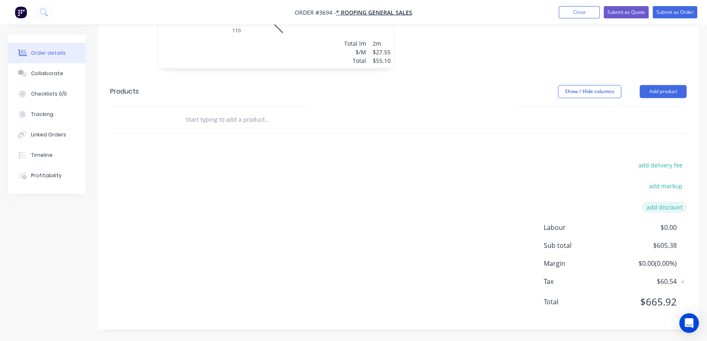
click at [664, 208] on button "add discount" at bounding box center [664, 206] width 44 height 11
click at [662, 208] on input at bounding box center [654, 210] width 37 height 12
type input "25"
click input "submit" at bounding box center [0, 0] width 0 height 0
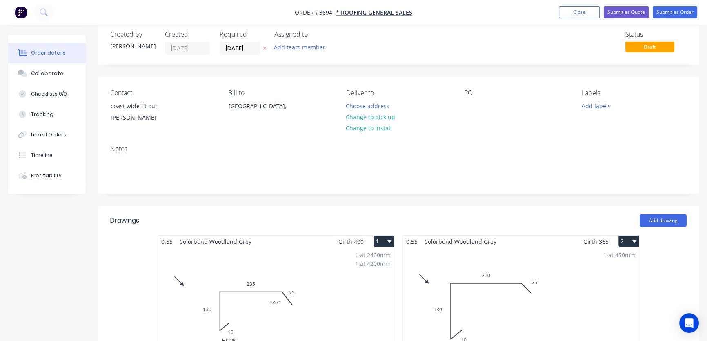
scroll to position [0, 0]
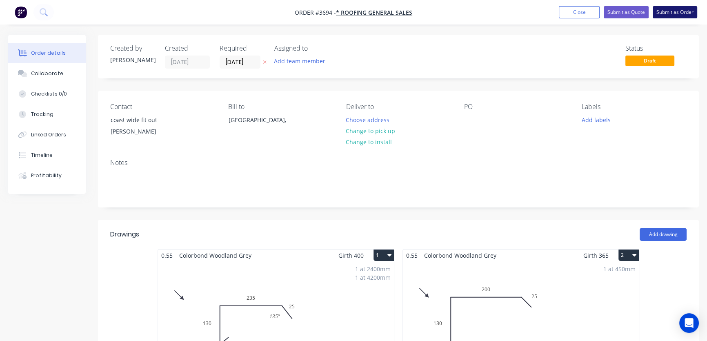
click at [674, 12] on button "Submit as Order" at bounding box center [675, 12] width 44 height 12
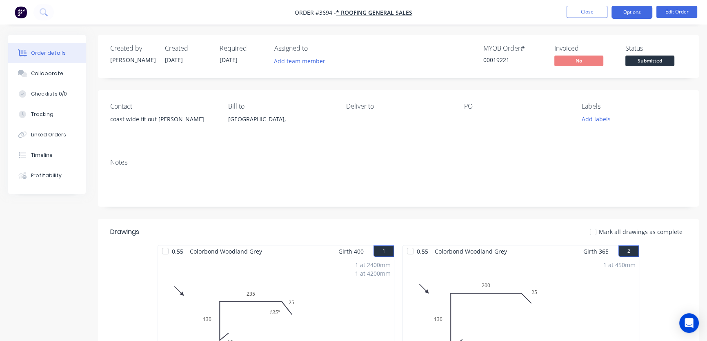
click at [632, 12] on button "Options" at bounding box center [632, 12] width 41 height 13
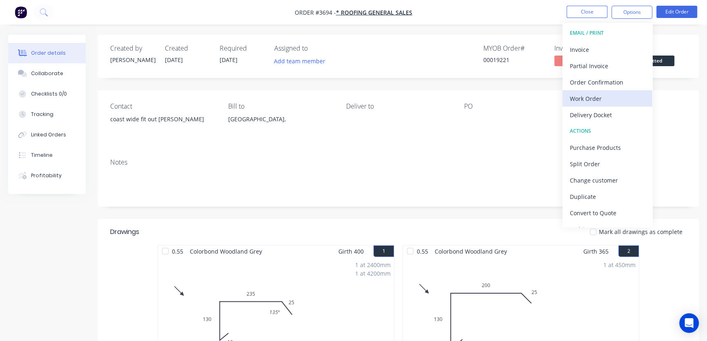
click at [604, 96] on div "Work Order" at bounding box center [607, 99] width 75 height 12
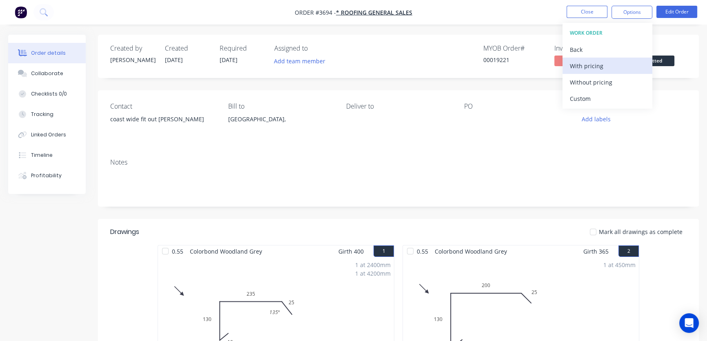
click at [595, 66] on div "With pricing" at bounding box center [607, 66] width 75 height 12
click at [245, 64] on div "Required [DATE]" at bounding box center [242, 56] width 45 height 24
click at [220, 61] on span "[DATE]" at bounding box center [229, 60] width 18 height 8
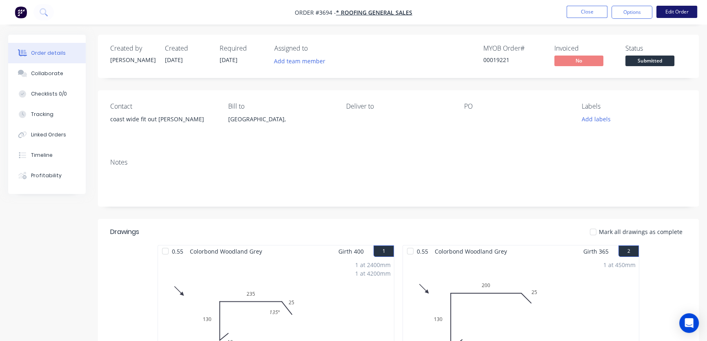
click at [683, 9] on button "Edit Order" at bounding box center [676, 12] width 41 height 12
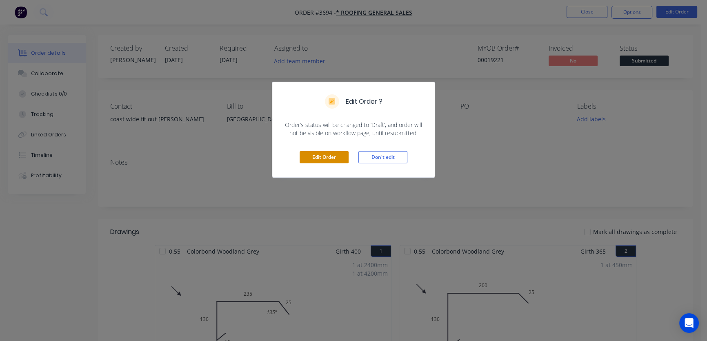
click at [327, 159] on button "Edit Order" at bounding box center [324, 157] width 49 height 12
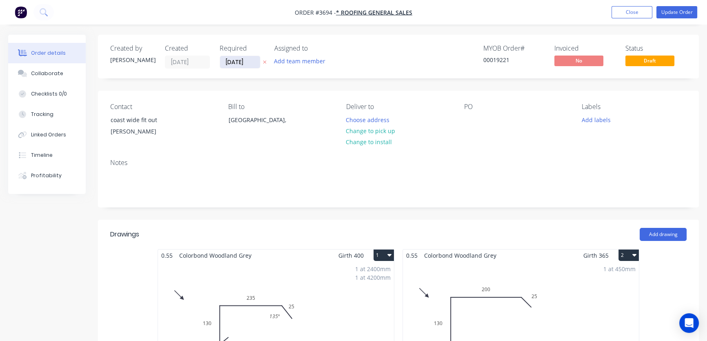
click at [254, 62] on input "[DATE]" at bounding box center [240, 62] width 40 height 12
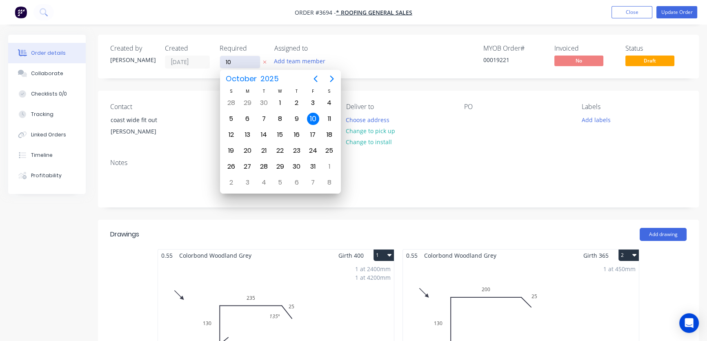
type input "1"
type input "[DATE]"
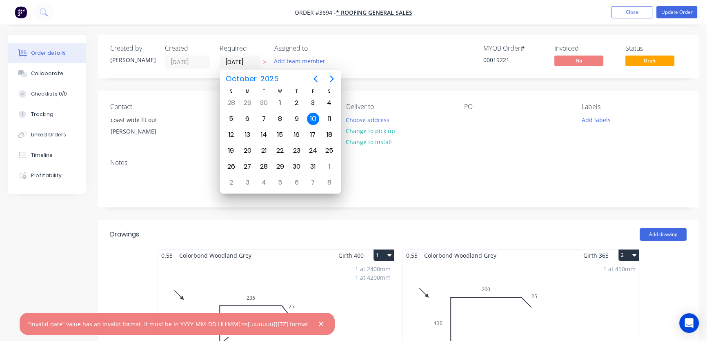
click at [429, 127] on div "Deliver to Choose address Change to pick up Change to install" at bounding box center [398, 121] width 105 height 37
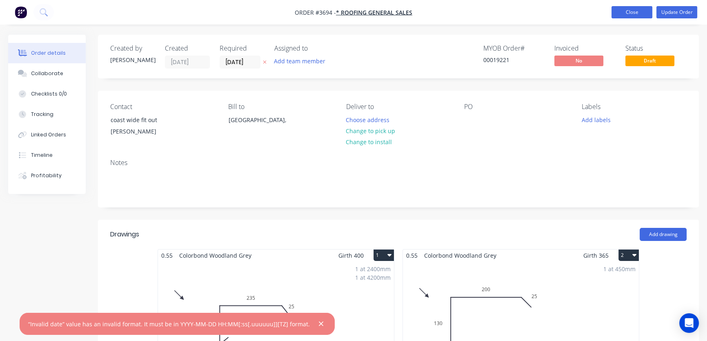
click at [629, 14] on button "Close" at bounding box center [632, 12] width 41 height 12
